Goal: Task Accomplishment & Management: Manage account settings

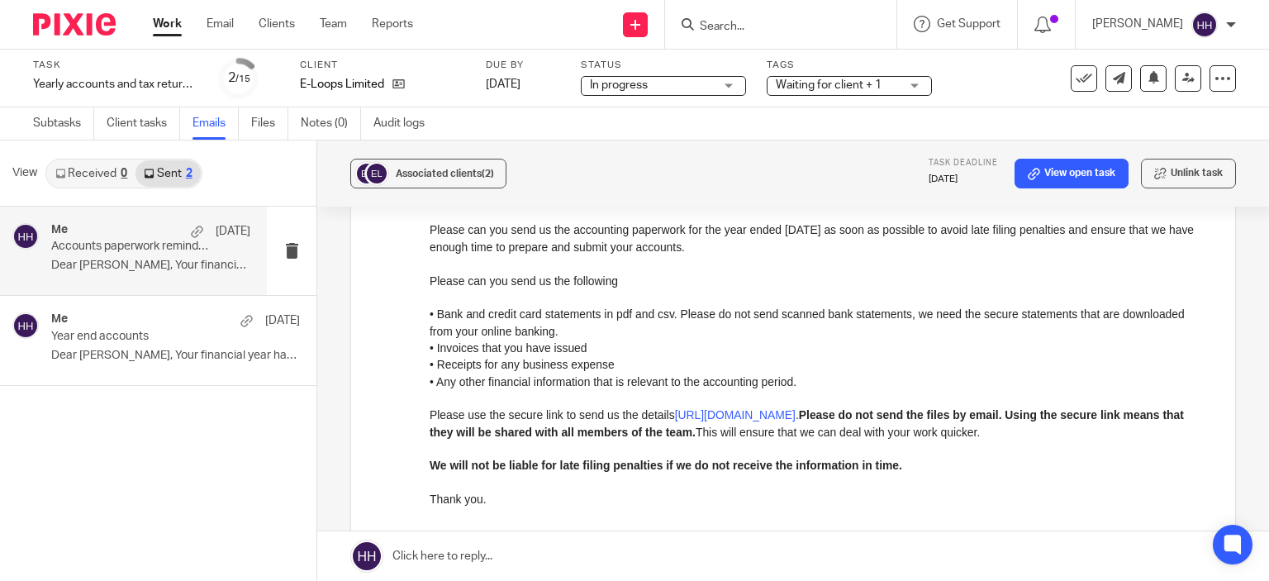
scroll to position [162, 0]
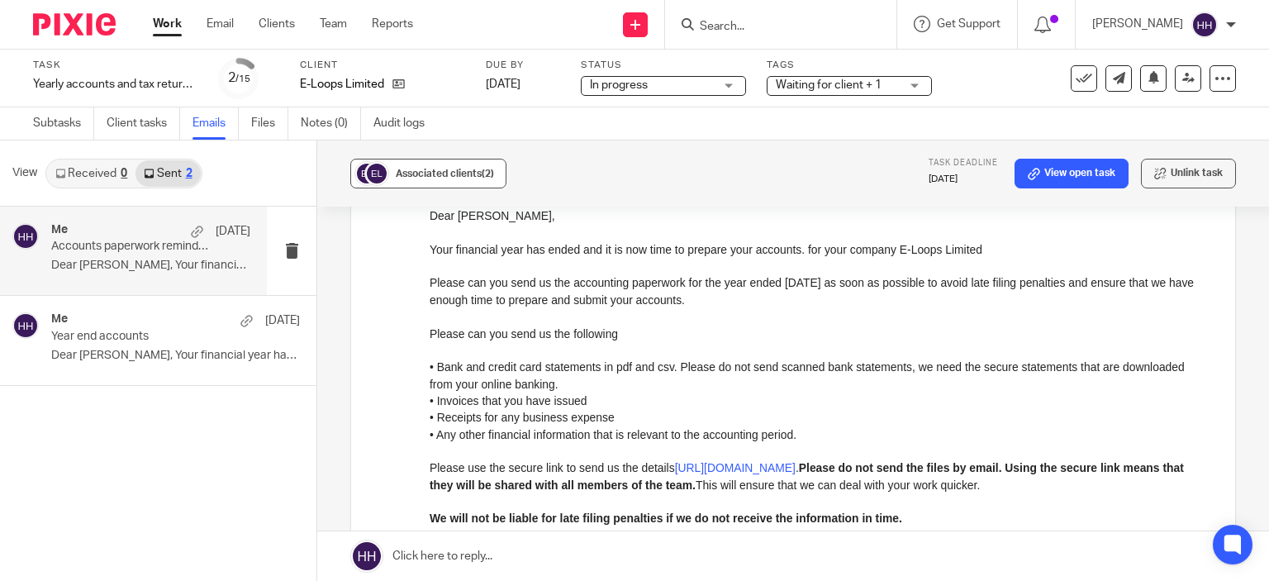
click at [462, 168] on div "Associated clients (2)" at bounding box center [445, 173] width 98 height 17
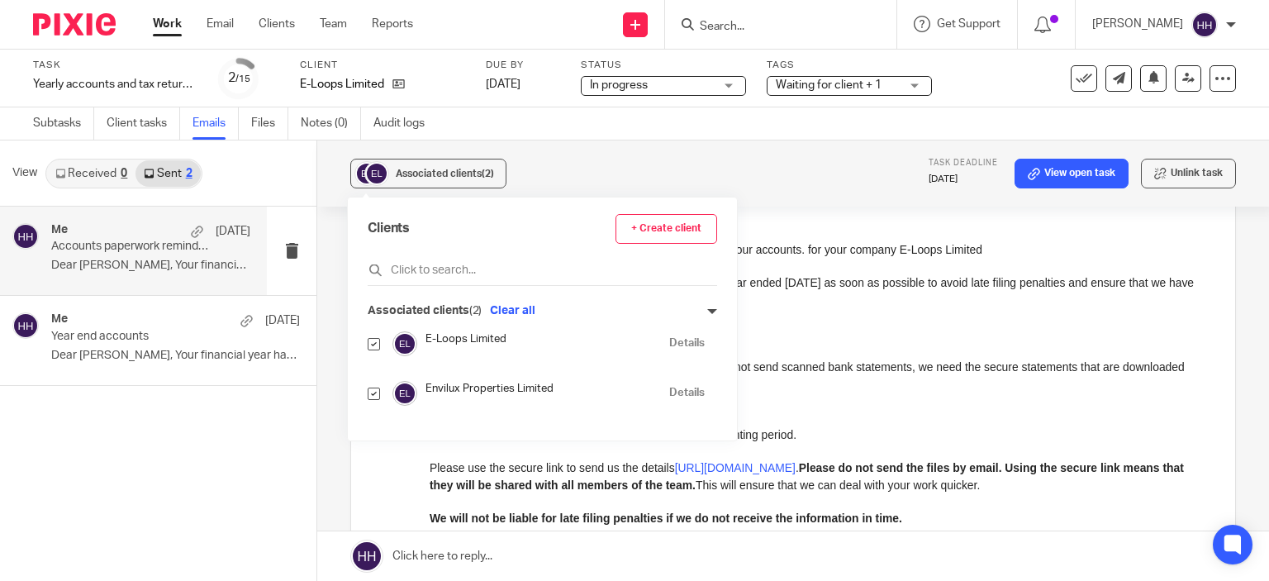
click at [701, 145] on div "Associated clients (2) Task deadline 31 Dec 2025 View open task Unlink task" at bounding box center [793, 173] width 952 height 66
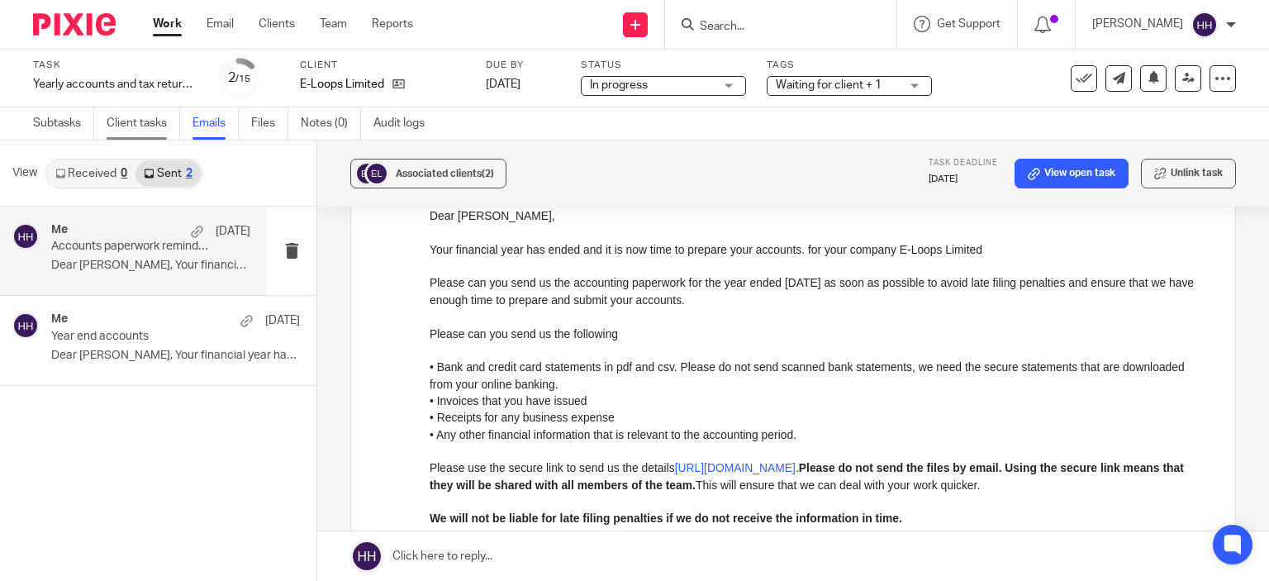
click at [140, 127] on link "Client tasks" at bounding box center [144, 123] width 74 height 32
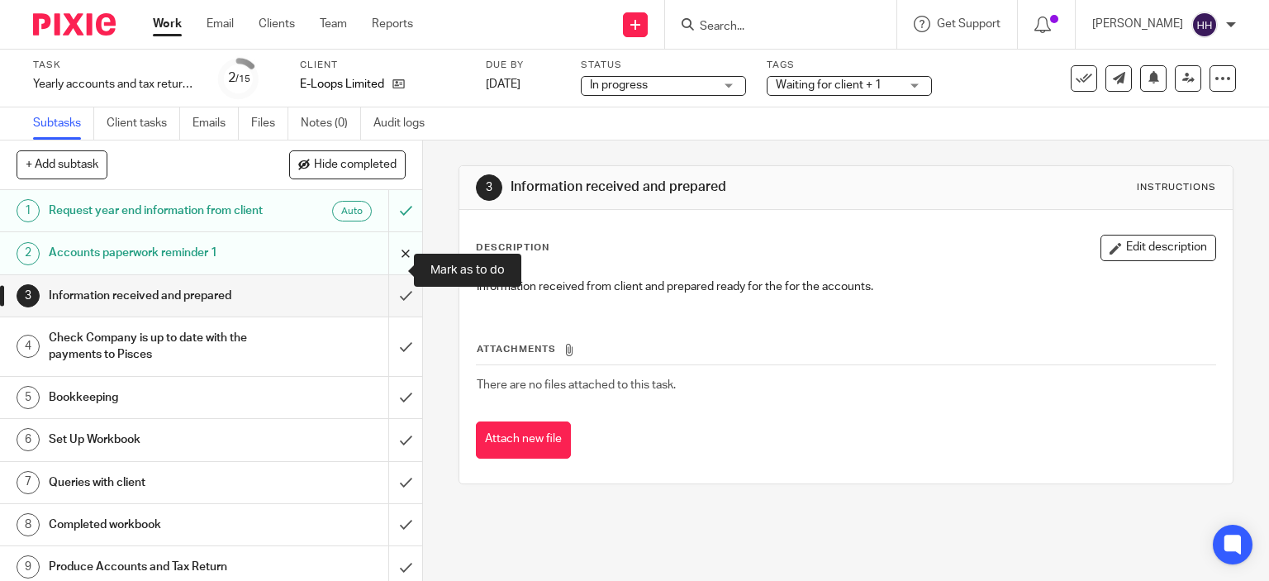
click at [387, 261] on input "submit" at bounding box center [211, 252] width 422 height 41
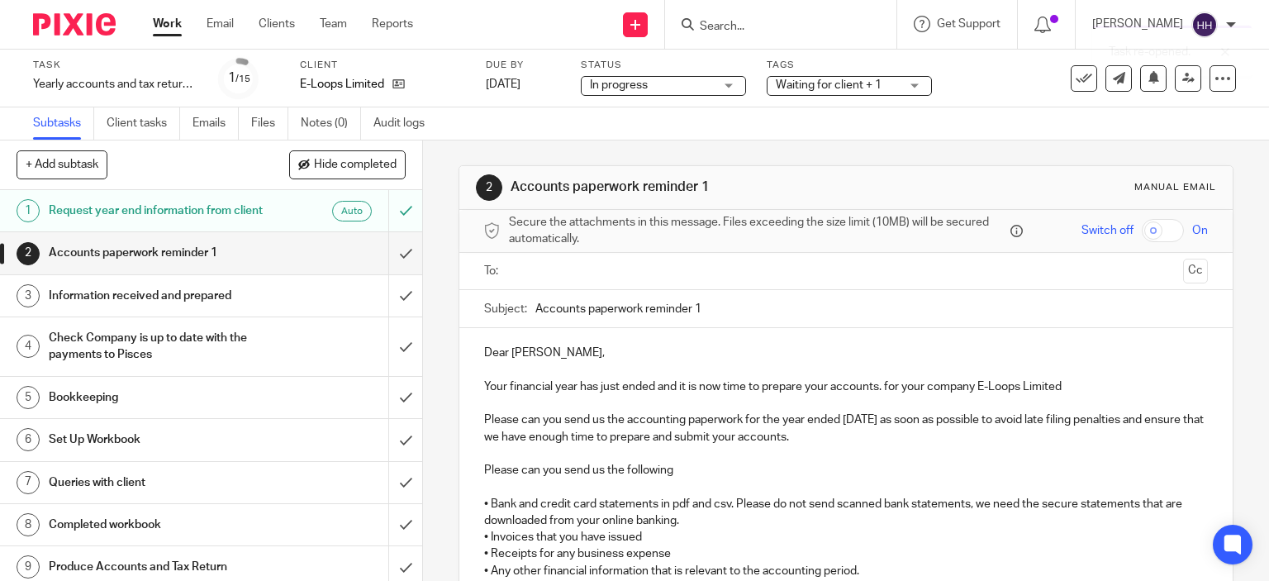
click at [599, 265] on input "text" at bounding box center [846, 271] width 662 height 19
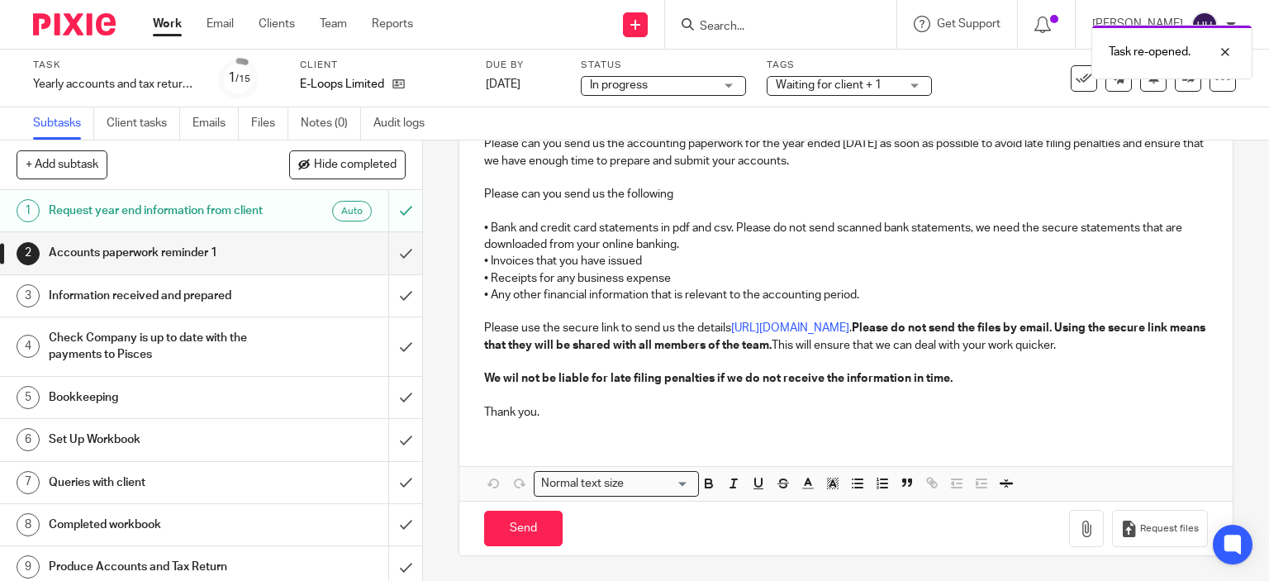
scroll to position [293, 0]
click at [506, 378] on strong "We wil not be liable for late filing penalties if we do not receive the informa…" at bounding box center [718, 379] width 468 height 12
click at [511, 378] on strong "We wil not be liable for late filing penalties if we do not receive the informa…" at bounding box center [718, 379] width 468 height 12
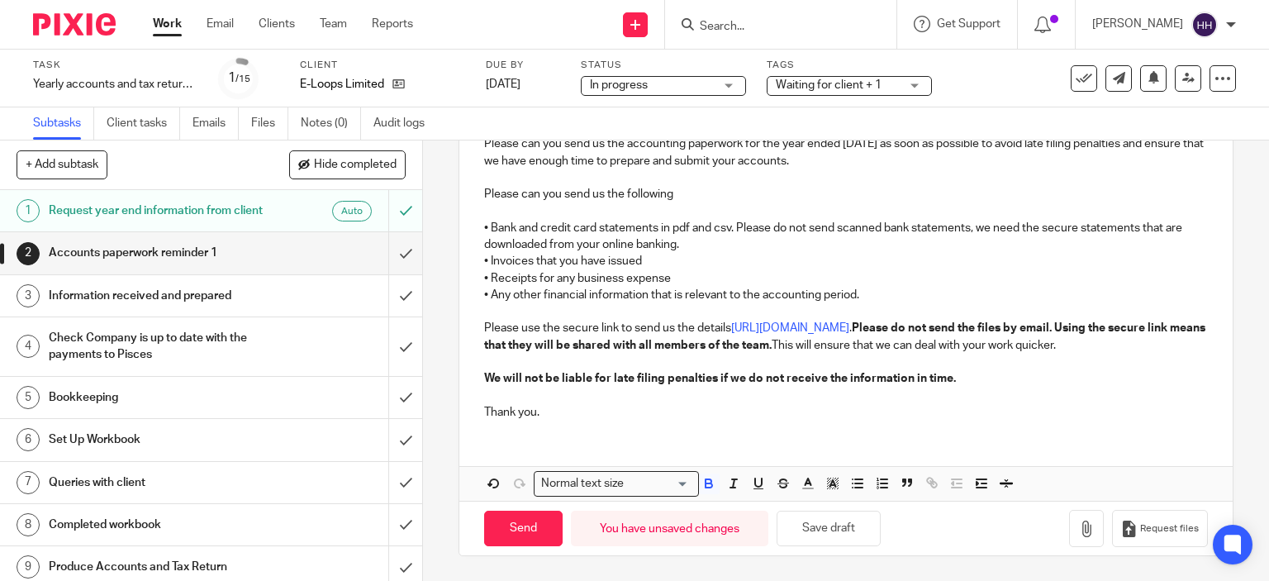
click at [526, 552] on div "Send You have unsaved changes Save draft Request files" at bounding box center [846, 528] width 774 height 55
click at [534, 541] on input "Send" at bounding box center [523, 529] width 78 height 36
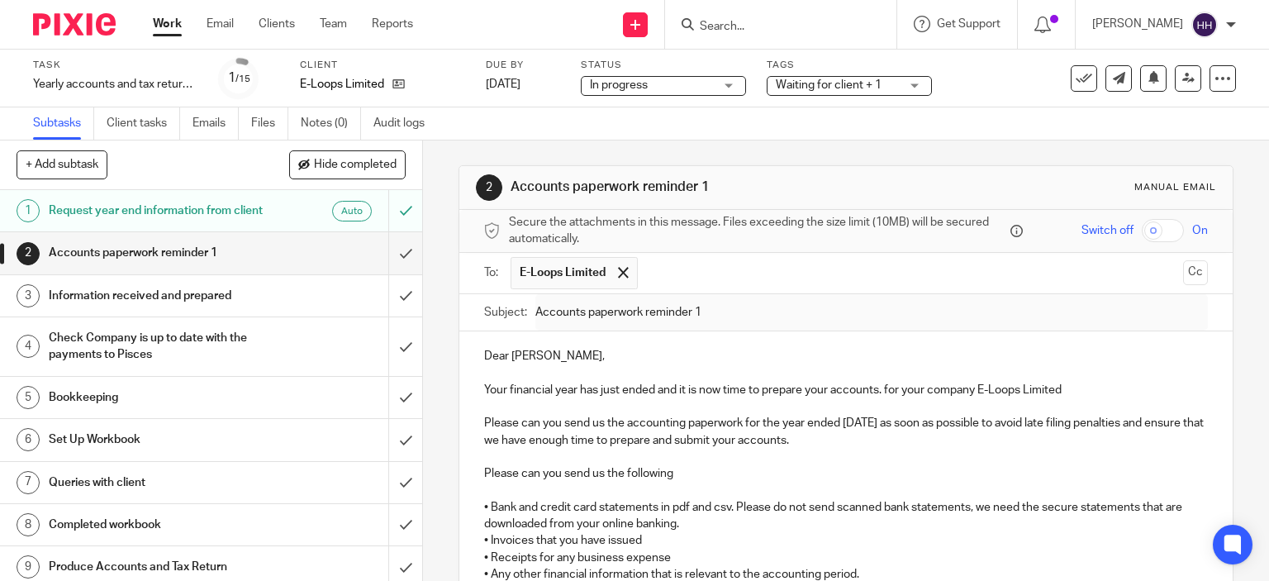
type input "Sent"
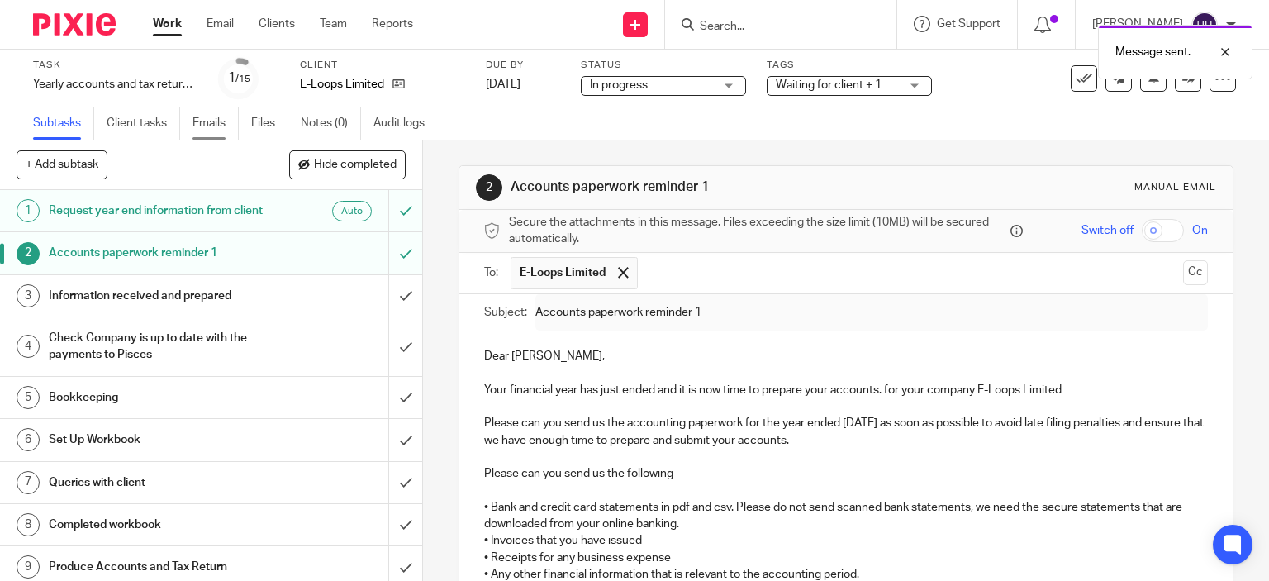
click at [207, 124] on link "Emails" at bounding box center [215, 123] width 46 height 32
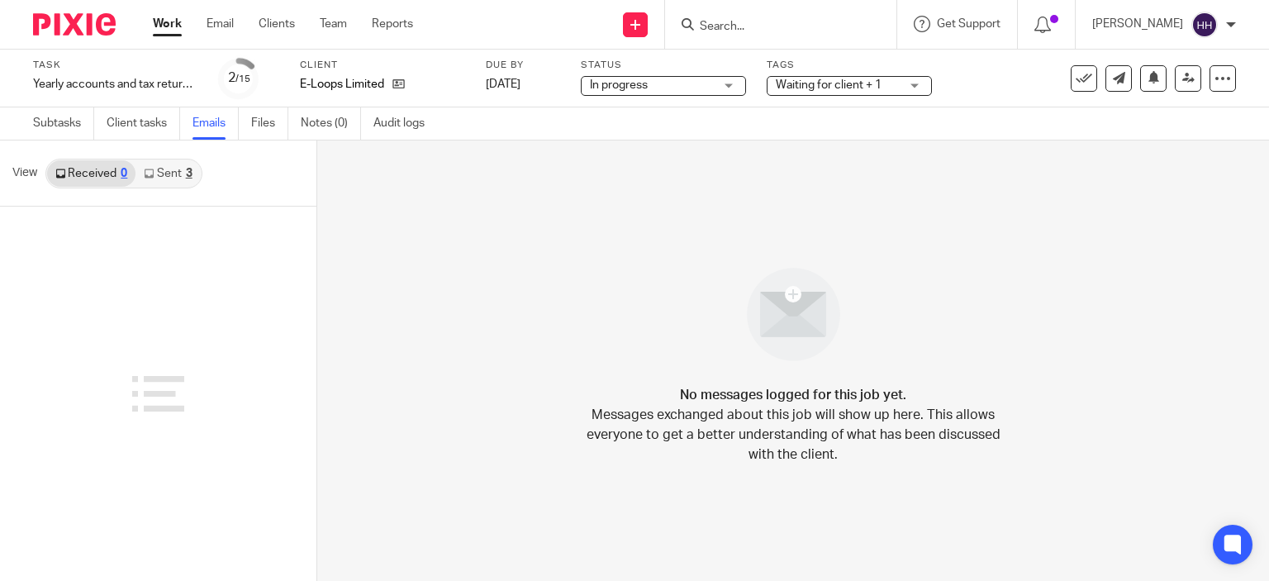
click at [183, 171] on link "Sent 3" at bounding box center [167, 173] width 64 height 26
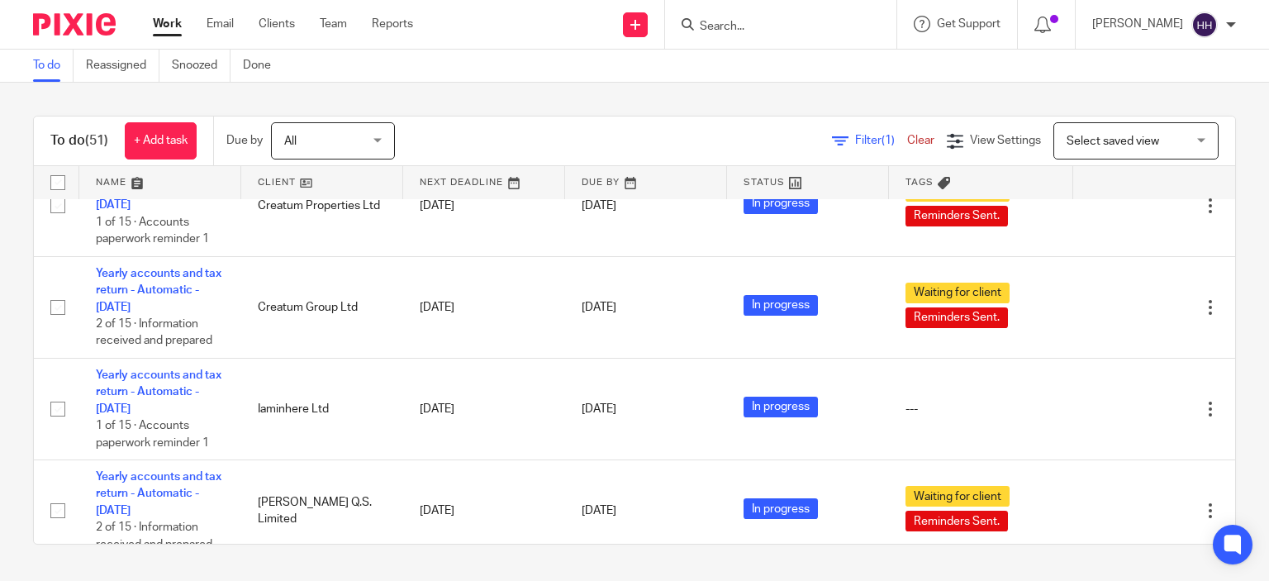
scroll to position [1310, 0]
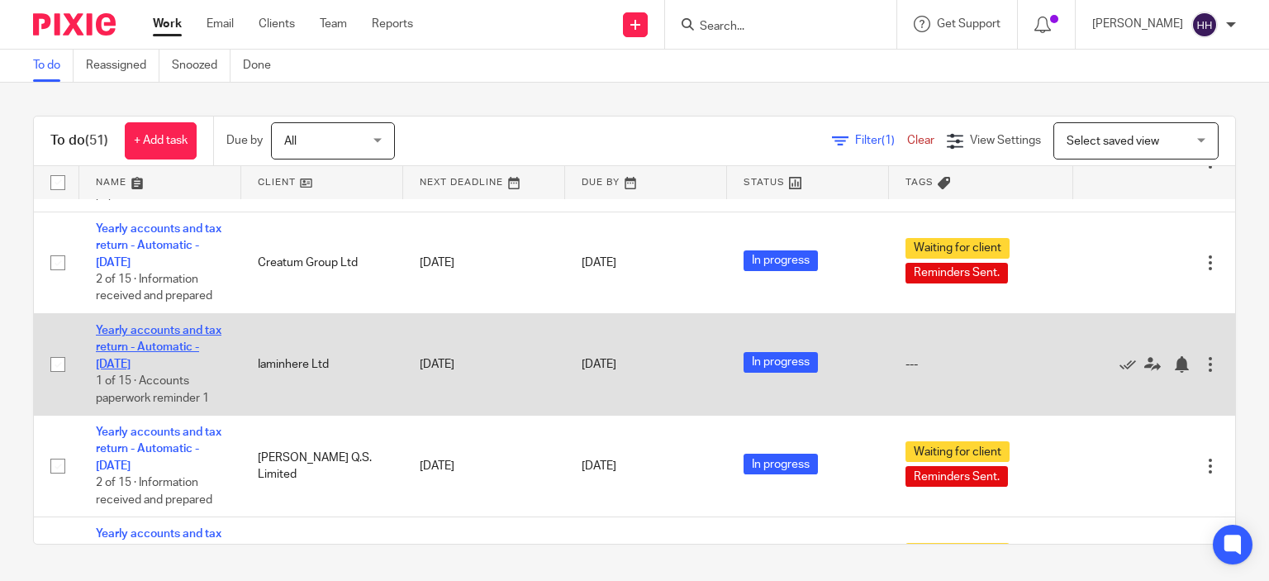
click at [162, 370] on link "Yearly accounts and tax return - Automatic - [DATE]" at bounding box center [159, 347] width 126 height 45
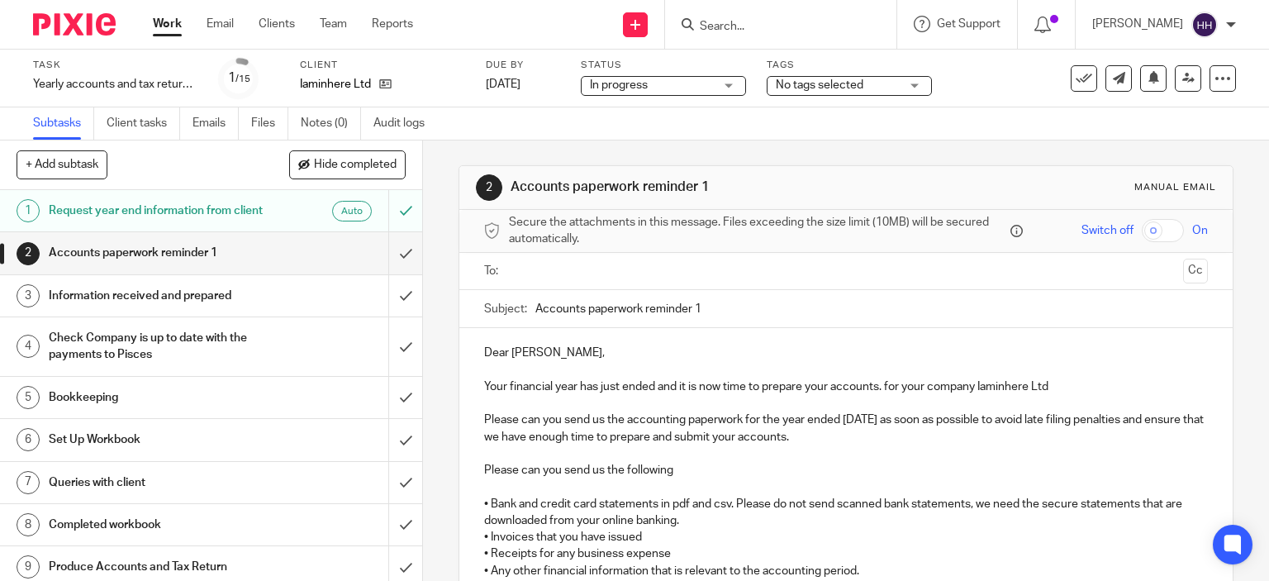
click at [815, 81] on span "No tags selected" at bounding box center [820, 85] width 88 height 12
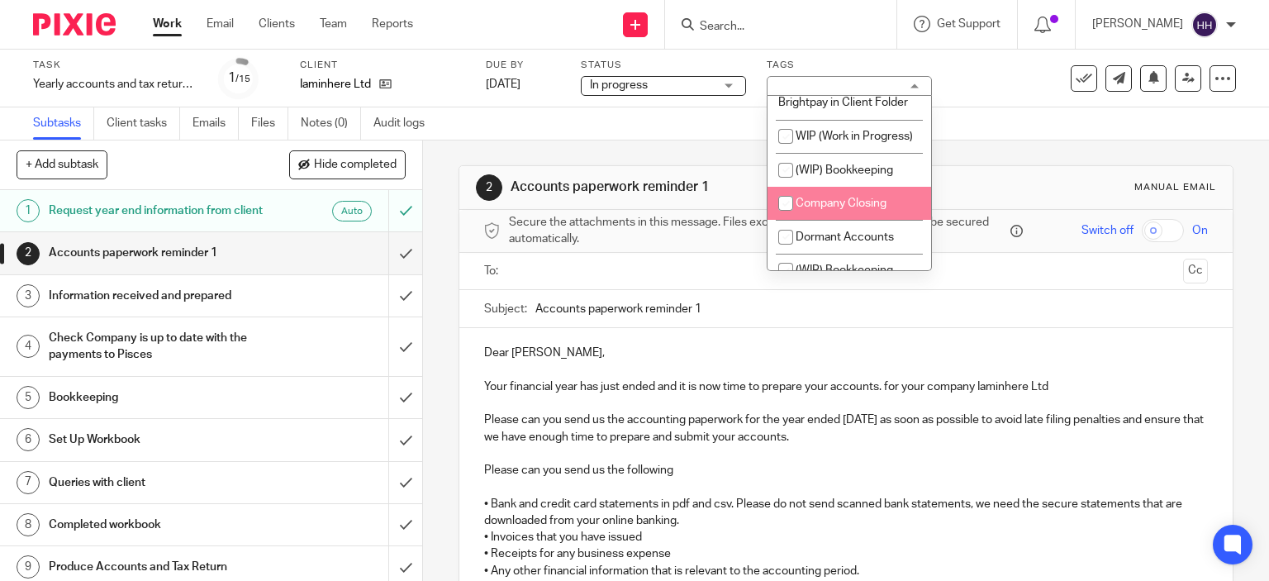
scroll to position [1493, 0]
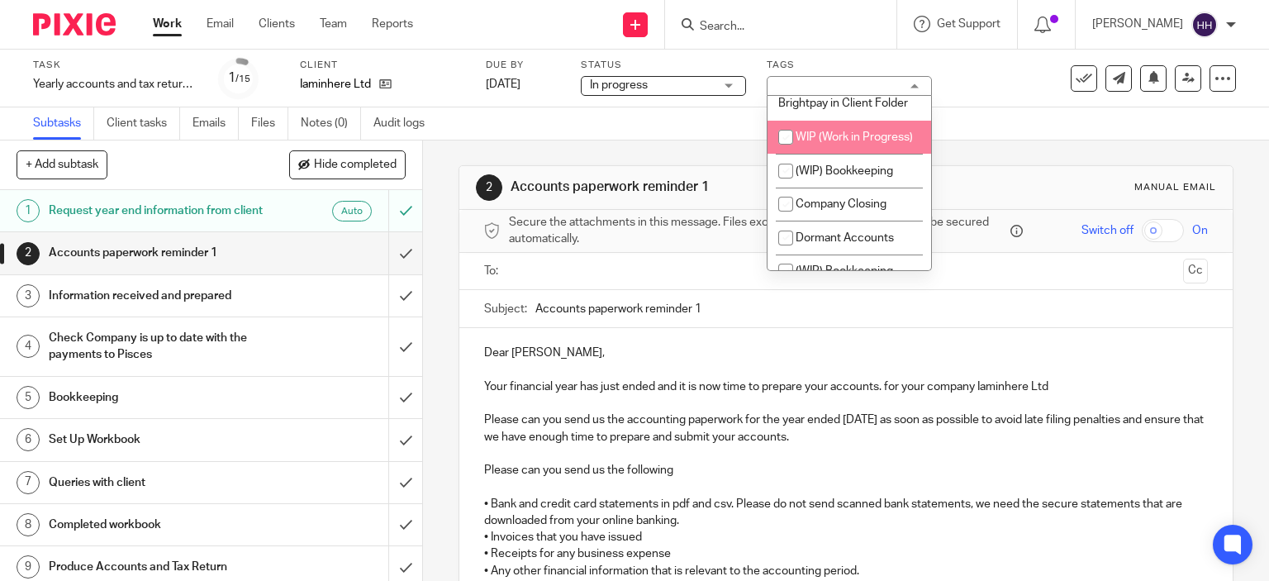
click at [825, 154] on li "WIP (Work in Progress)" at bounding box center [849, 138] width 164 height 34
checkbox input "true"
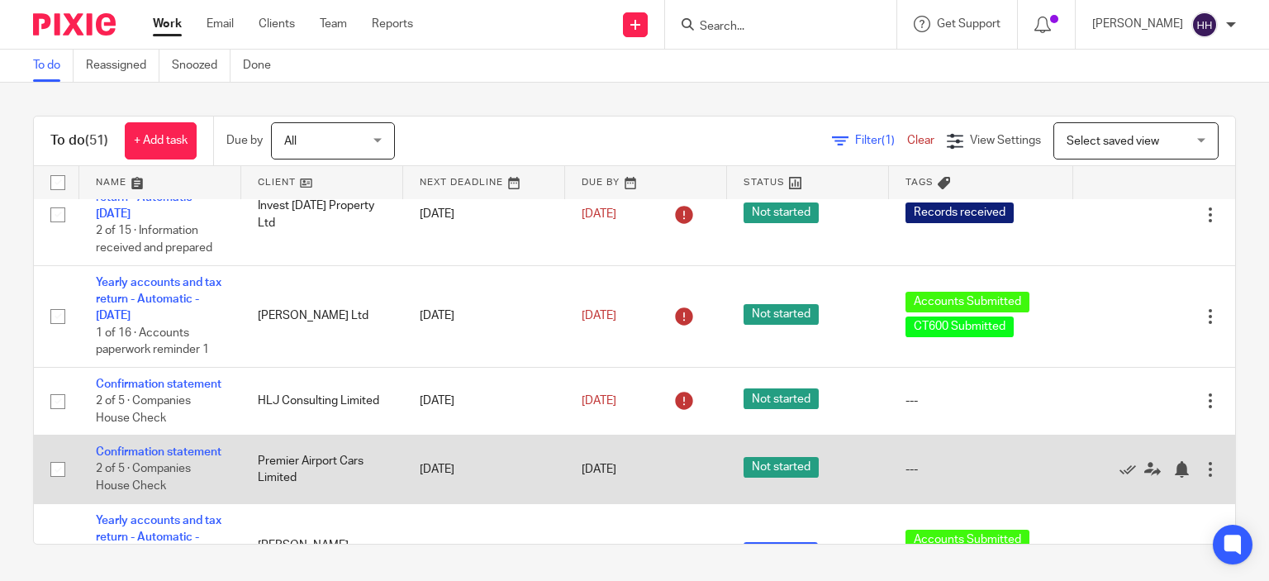
scroll to position [35, 0]
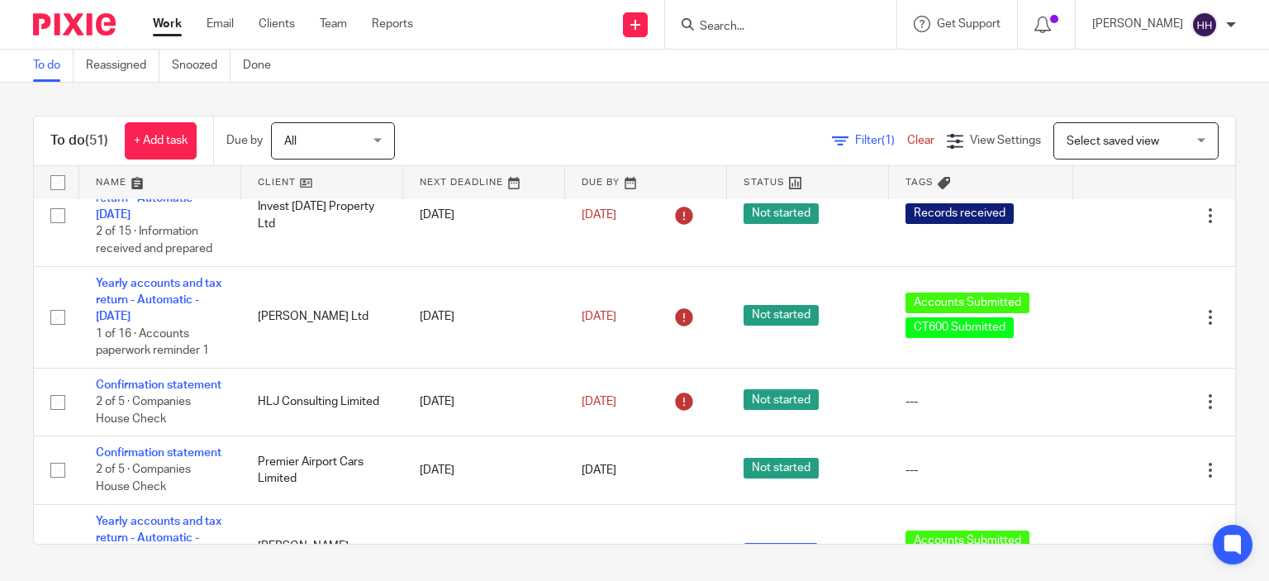
click at [800, 126] on div "Filter (1) Clear View Settings View Settings (1) Filters Clear Save Manage save…" at bounding box center [829, 140] width 811 height 37
click at [739, 129] on div "Filter (1) Clear View Settings View Settings (1) Filters Clear Save Manage save…" at bounding box center [829, 140] width 811 height 37
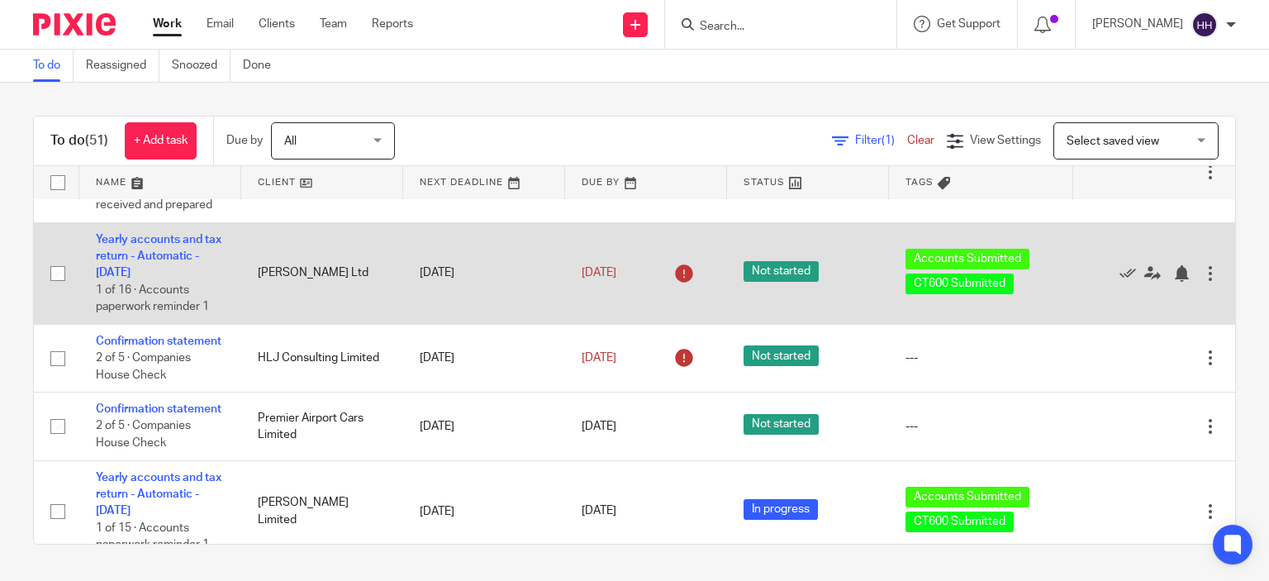
scroll to position [150, 0]
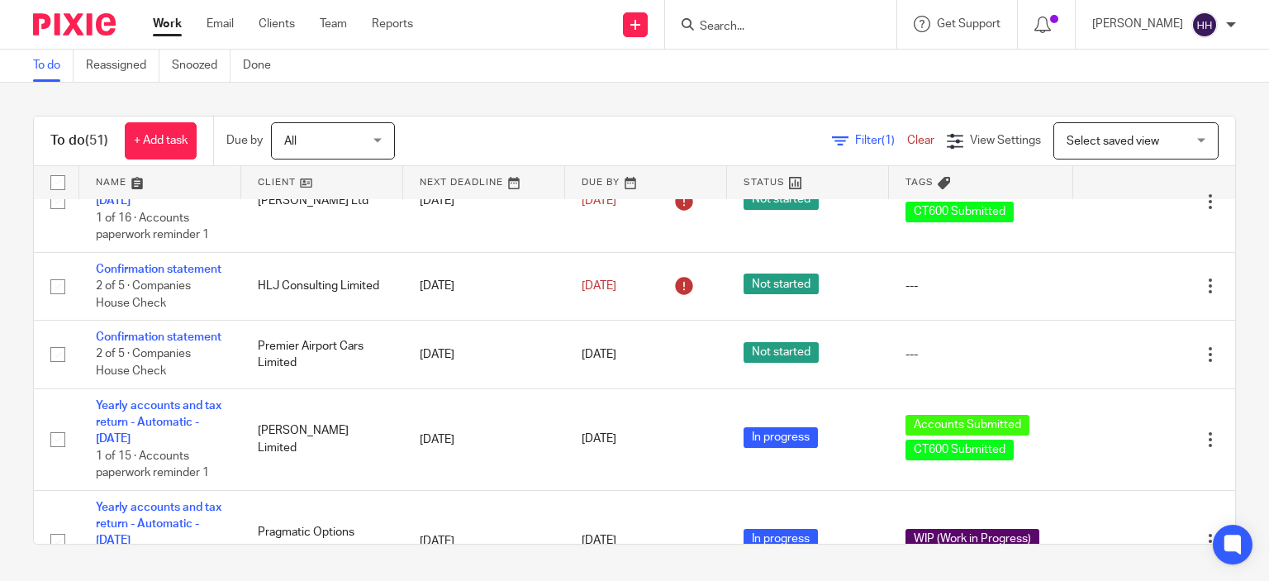
click at [789, 113] on div "To do (51) + Add task Due by All All [DATE] [DATE] This week Next week This mon…" at bounding box center [634, 330] width 1269 height 495
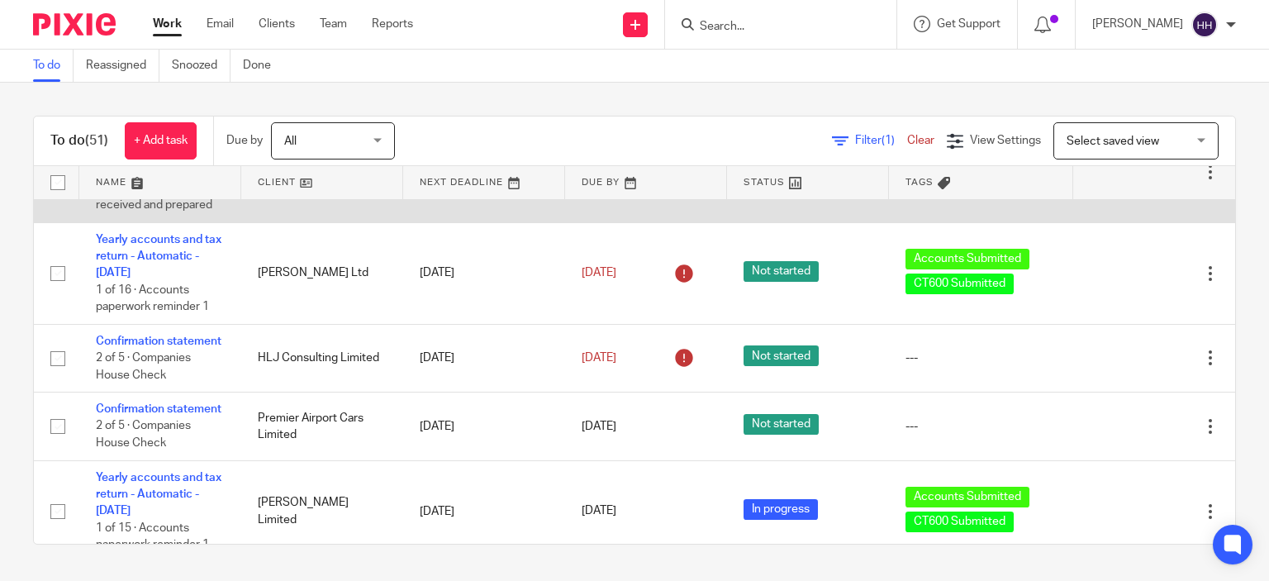
scroll to position [79, 0]
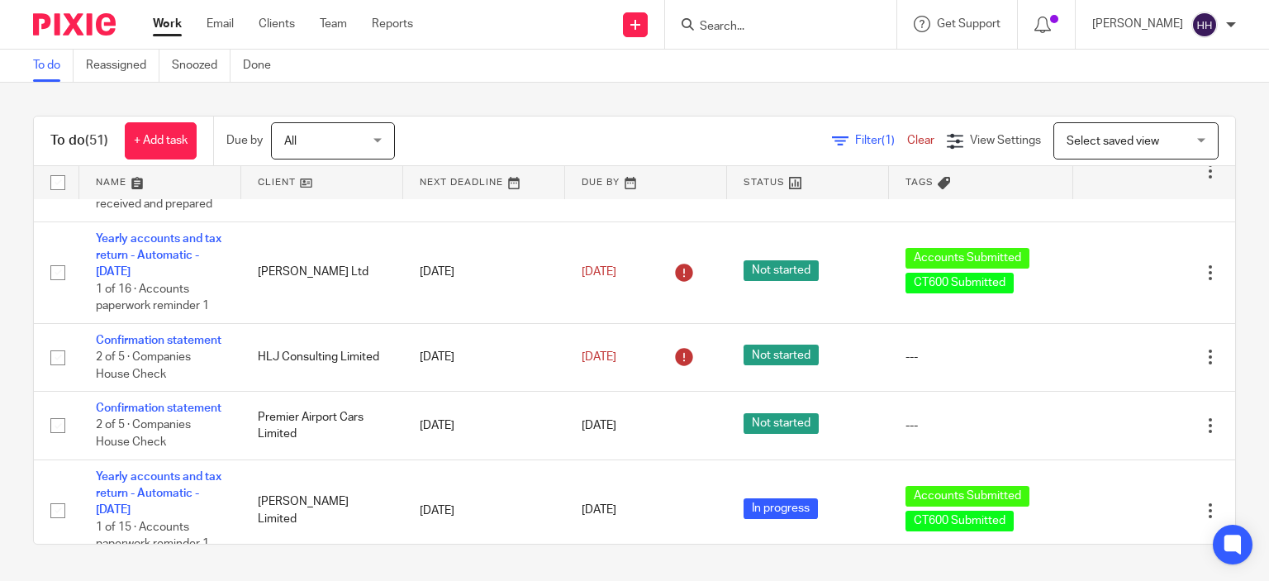
drag, startPoint x: 397, startPoint y: 77, endPoint x: 389, endPoint y: -81, distance: 158.0
click at [389, 0] on html "Work Email Clients Team Reports Work Email Clients Team Reports Settings Send n…" at bounding box center [634, 290] width 1269 height 581
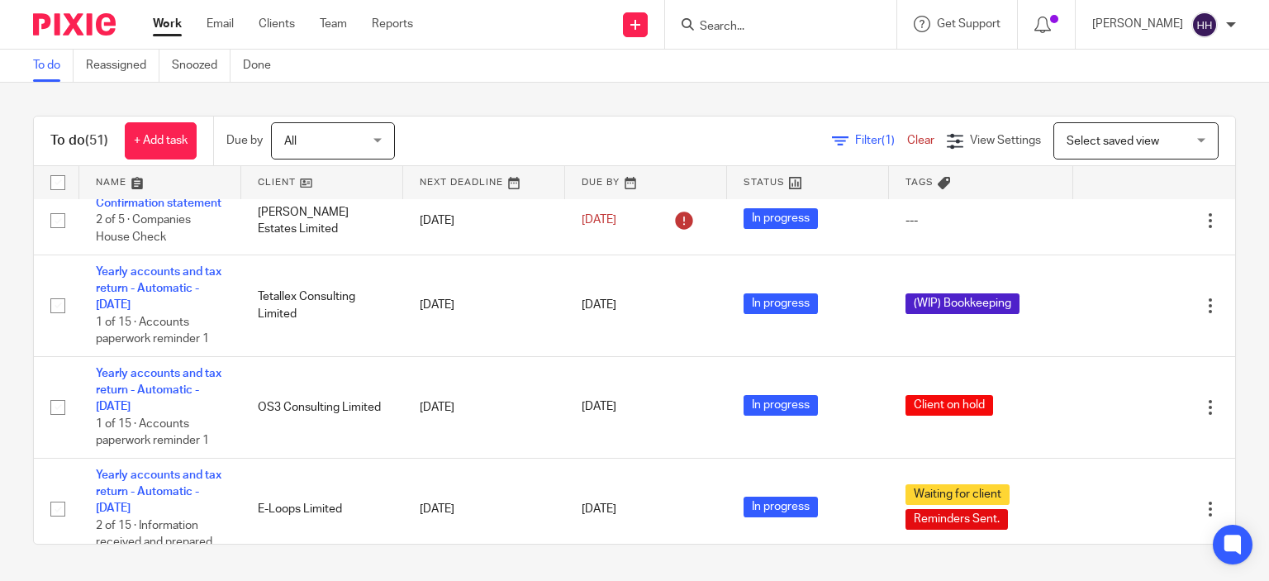
scroll to position [856, 0]
